Goal: Find specific page/section: Find specific page/section

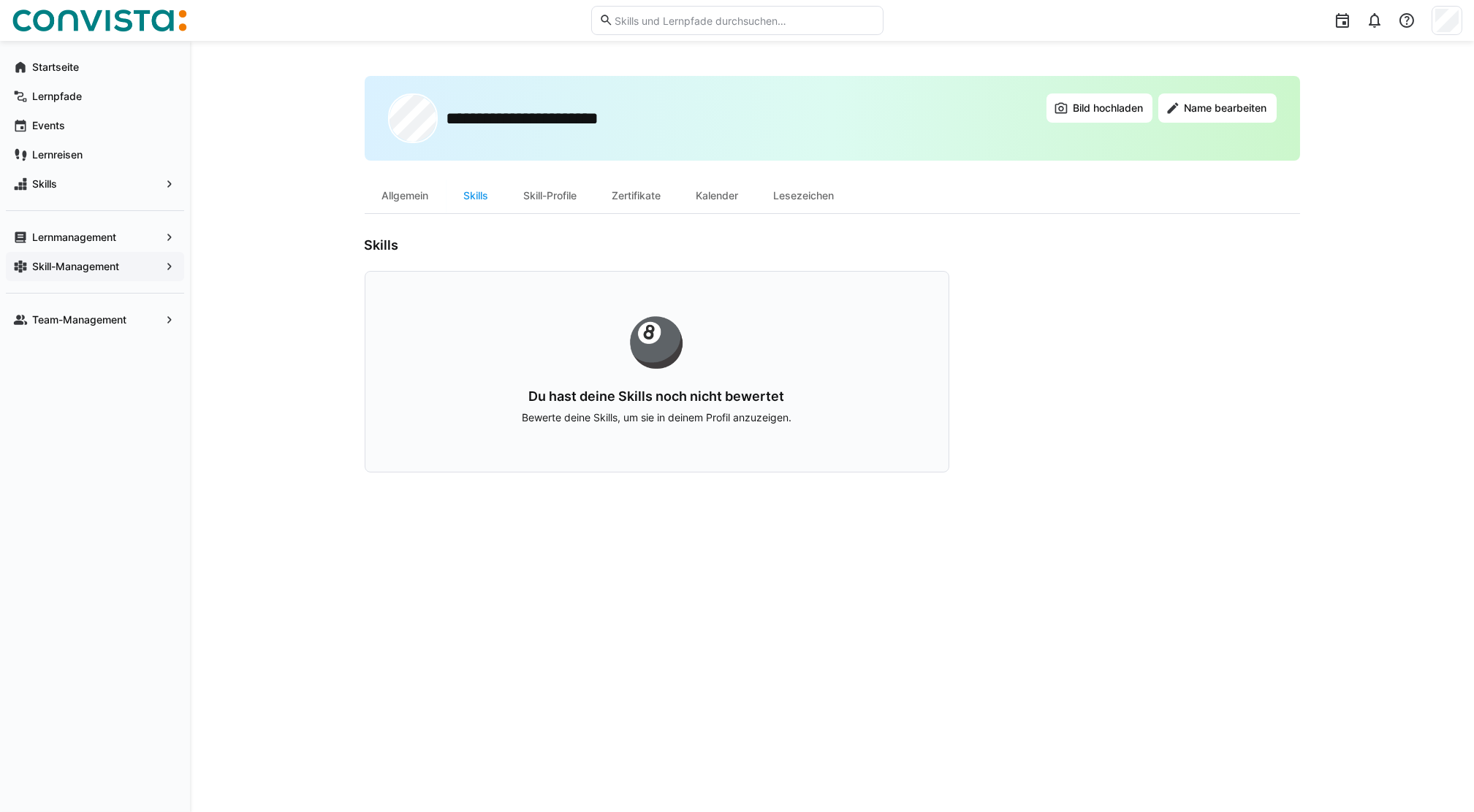
click at [0, 0] on app-navigation-label "Skill-Management" at bounding box center [0, 0] width 0 height 0
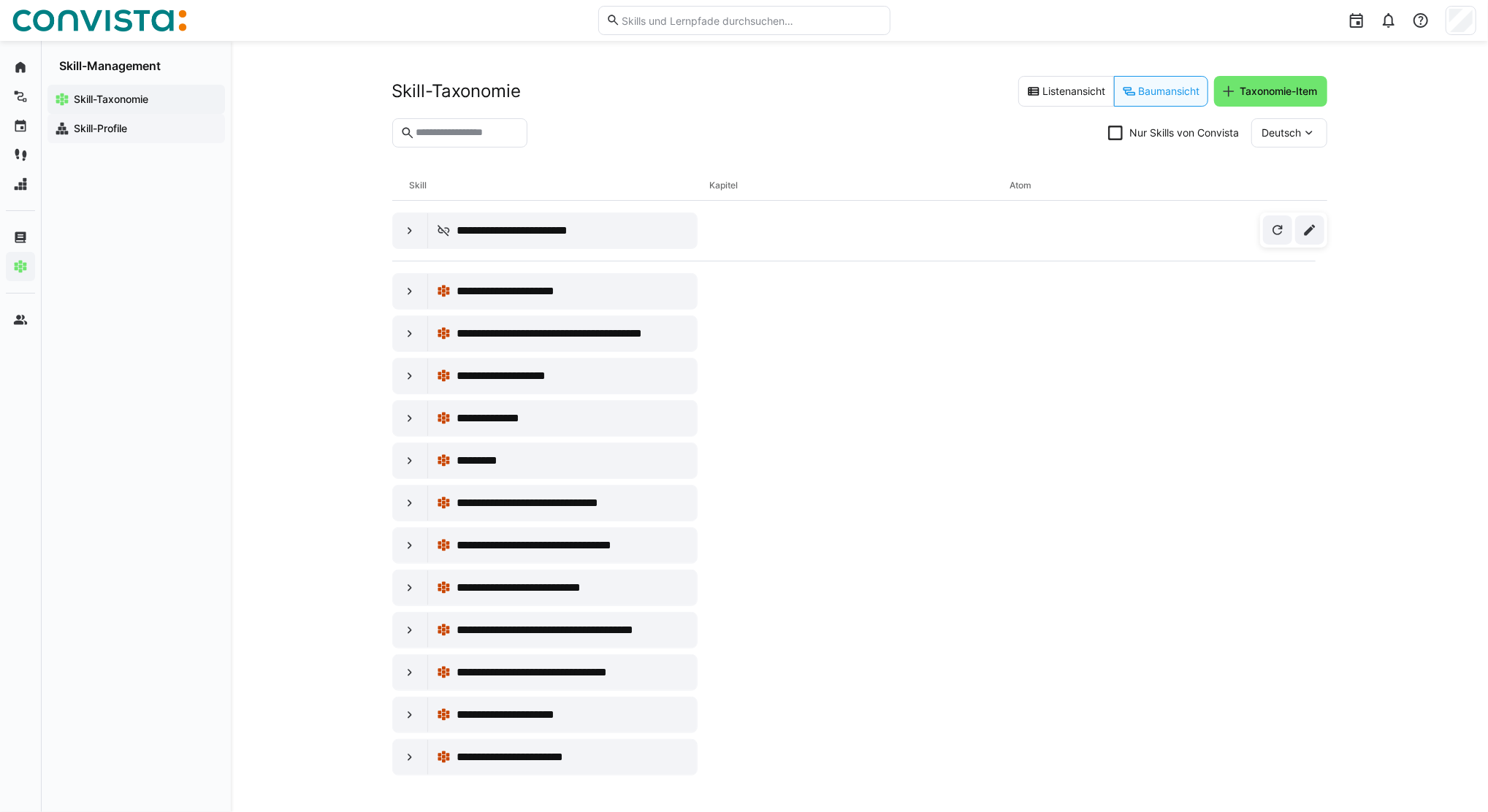
click at [0, 0] on app-navigation-label "Skill-Profile" at bounding box center [0, 0] width 0 height 0
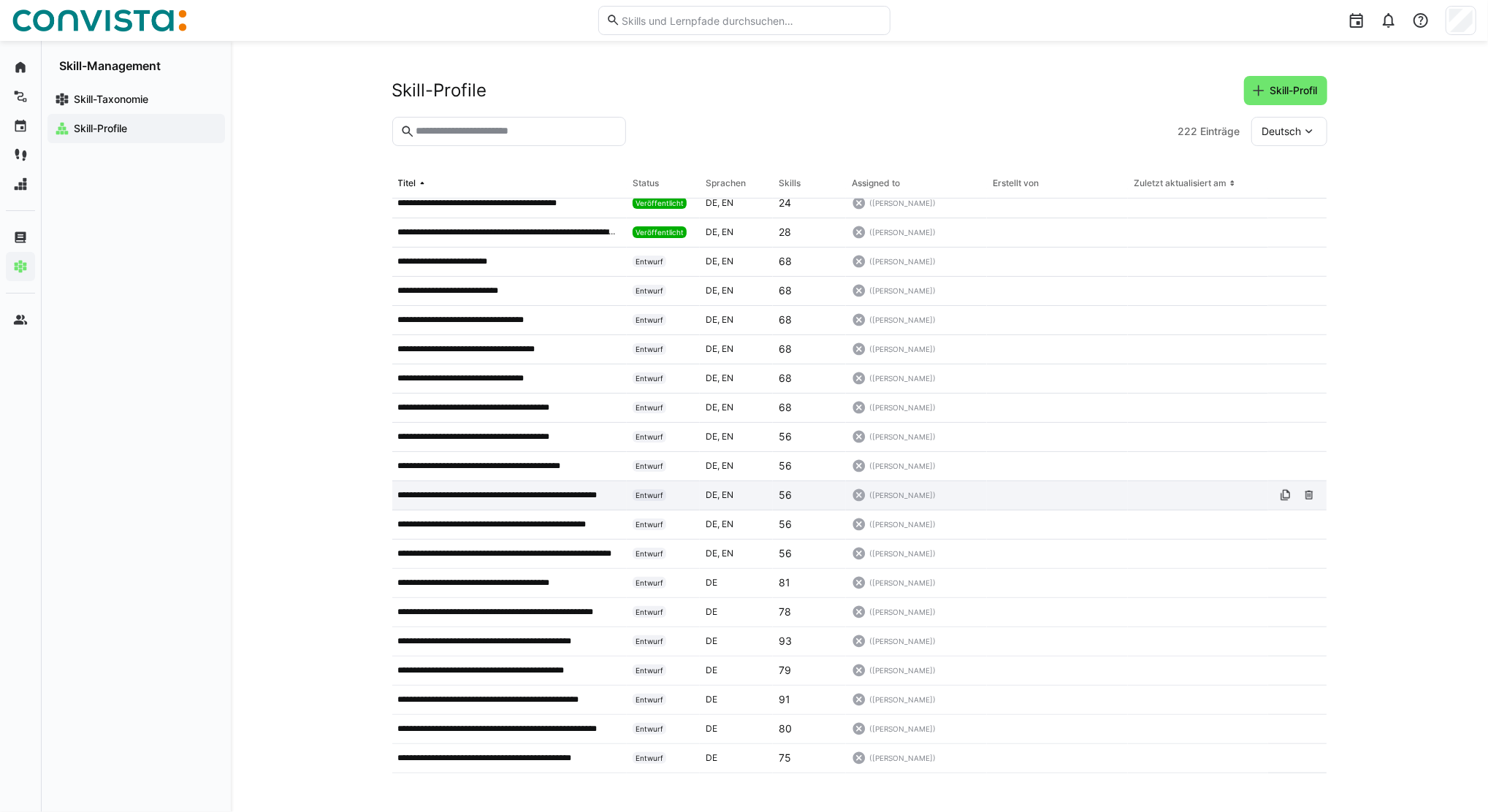
scroll to position [779, 0]
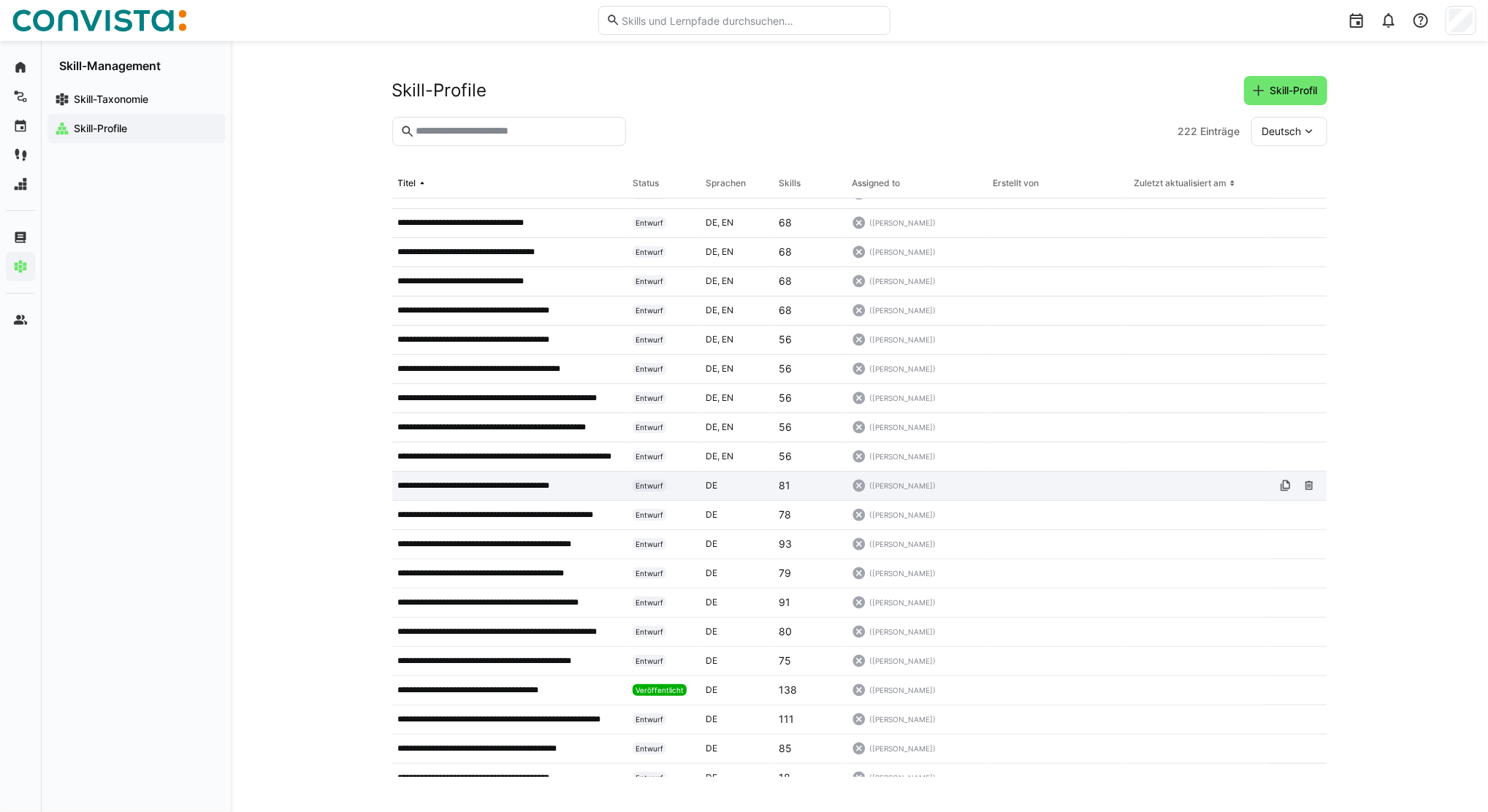
click at [531, 485] on p "**********" at bounding box center [487, 486] width 179 height 12
